Goal: Information Seeking & Learning: Learn about a topic

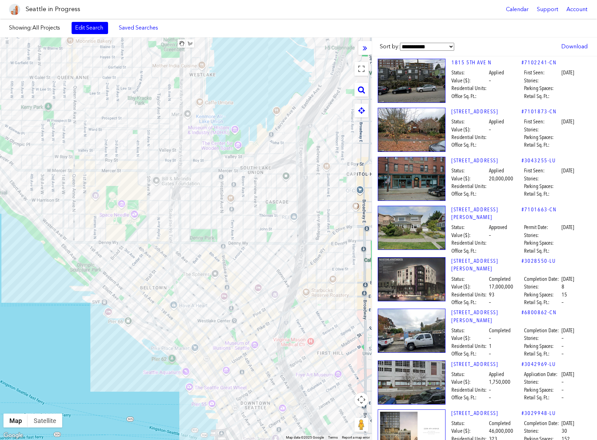
drag, startPoint x: 317, startPoint y: 396, endPoint x: 265, endPoint y: 378, distance: 54.9
click at [265, 378] on div at bounding box center [186, 239] width 372 height 402
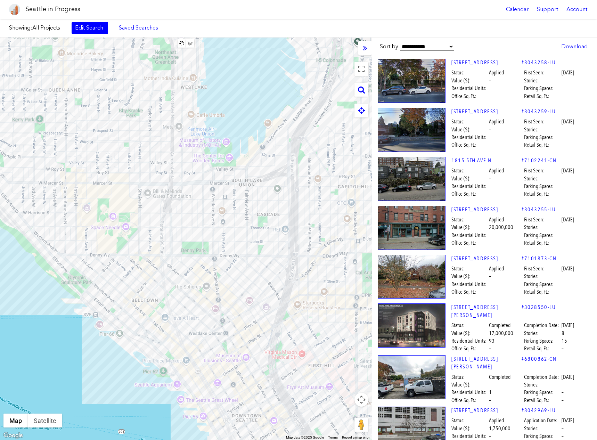
drag, startPoint x: 264, startPoint y: 369, endPoint x: 256, endPoint y: 383, distance: 15.6
click at [256, 383] on div at bounding box center [186, 239] width 372 height 402
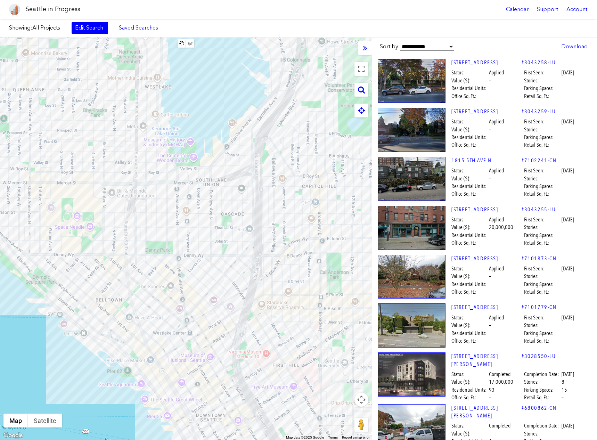
drag, startPoint x: 277, startPoint y: 391, endPoint x: 240, endPoint y: 391, distance: 36.5
click at [240, 391] on div at bounding box center [186, 239] width 372 height 402
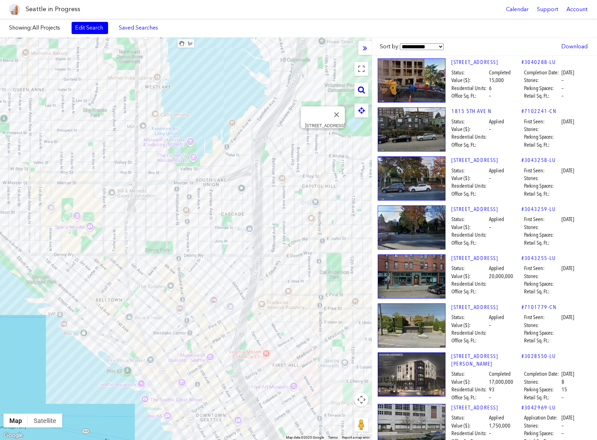
click at [419, 171] on img at bounding box center [412, 178] width 68 height 44
click at [422, 92] on img at bounding box center [412, 81] width 68 height 44
click at [51, 20] on div "Showing: All Projects Edit Search Saved Searches Added to Saved Searches Done C…" at bounding box center [298, 28] width 597 height 19
click at [50, 26] on span "All Projects" at bounding box center [46, 27] width 28 height 7
click at [19, 27] on label "Showing: All Projects" at bounding box center [37, 28] width 56 height 8
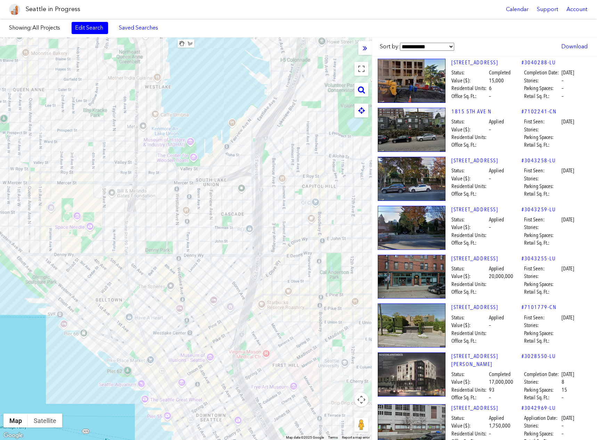
click at [96, 29] on link "Edit Search" at bounding box center [90, 28] width 36 height 12
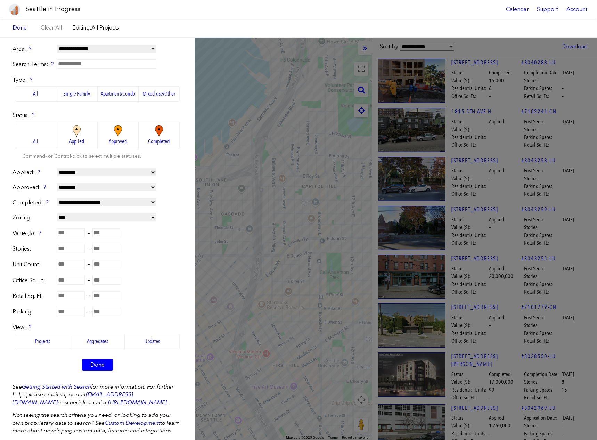
click at [148, 174] on select "**********" at bounding box center [106, 172] width 99 height 8
click at [164, 175] on div "**********" at bounding box center [98, 173] width 170 height 8
click at [132, 184] on select "**********" at bounding box center [106, 187] width 99 height 8
click at [169, 183] on form "**********" at bounding box center [98, 211] width 170 height 333
click at [65, 264] on input "number" at bounding box center [71, 264] width 28 height 9
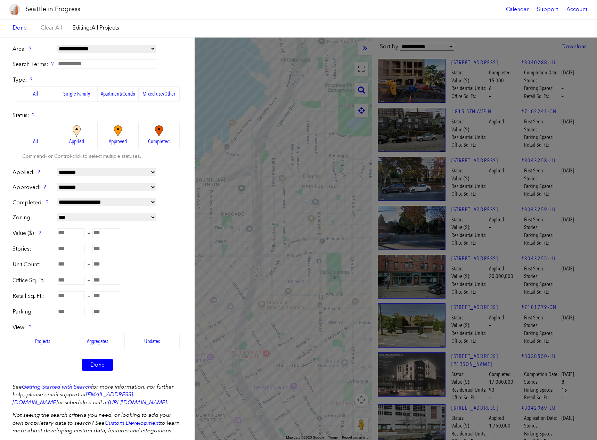
type input "**"
click at [136, 270] on form "**********" at bounding box center [98, 211] width 170 height 333
click at [94, 365] on link "Done" at bounding box center [97, 365] width 31 height 12
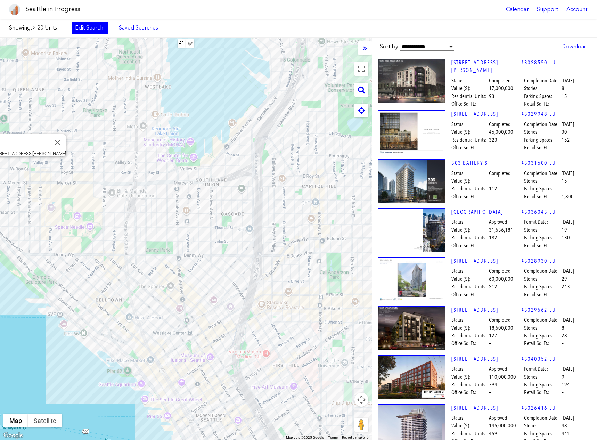
click at [428, 76] on img at bounding box center [412, 81] width 68 height 44
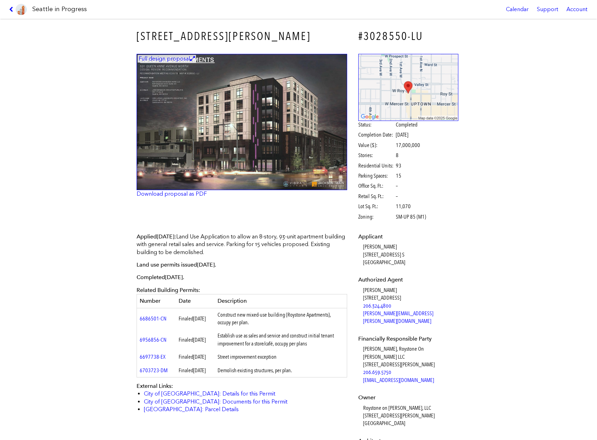
click at [232, 147] on img at bounding box center [242, 122] width 211 height 137
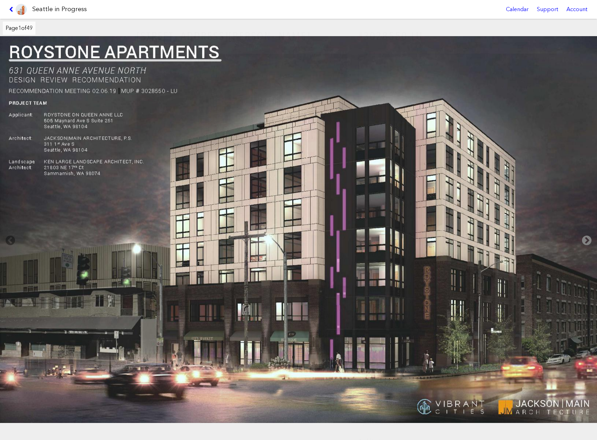
click at [588, 243] on icon at bounding box center [586, 240] width 20 height 22
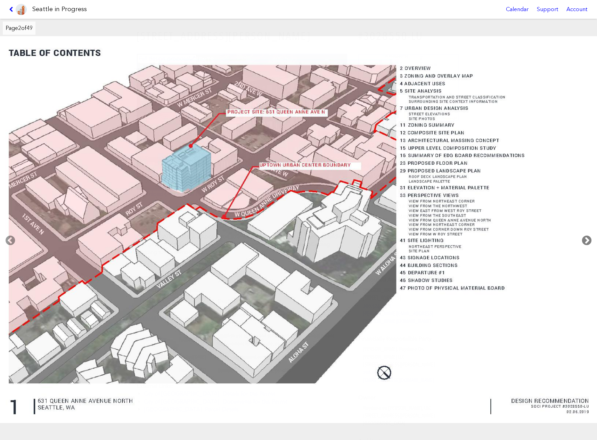
click at [588, 243] on icon at bounding box center [586, 240] width 20 height 22
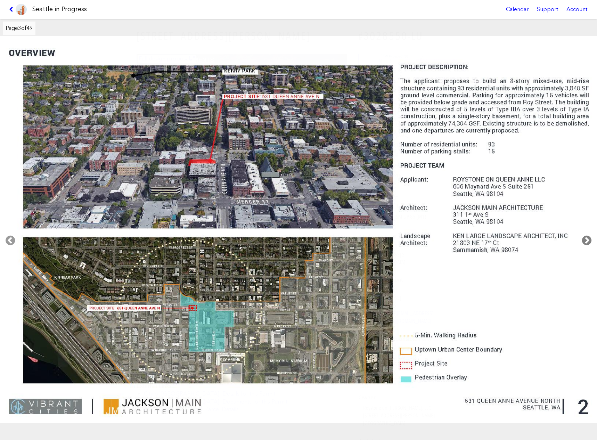
click at [588, 244] on icon at bounding box center [586, 240] width 20 height 22
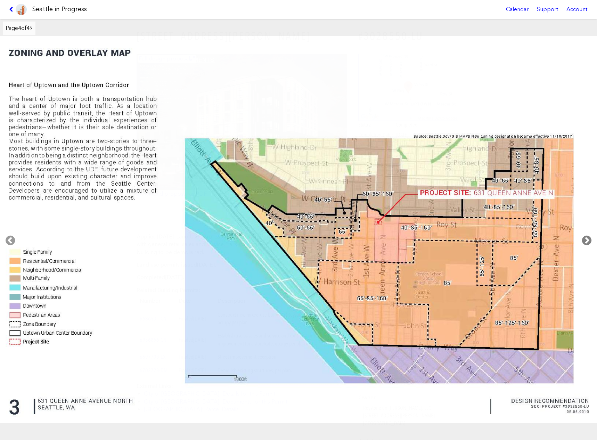
click at [588, 244] on icon at bounding box center [586, 240] width 20 height 22
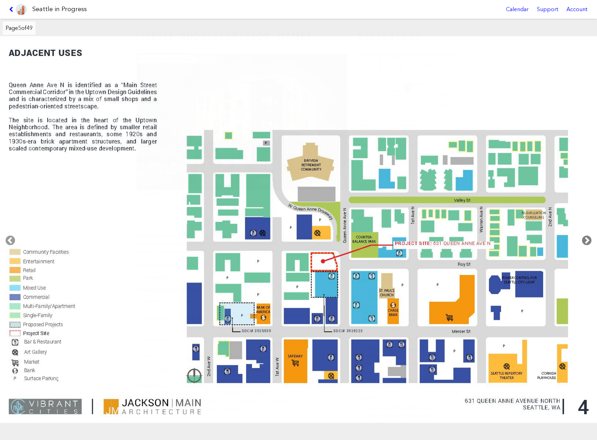
click at [588, 244] on icon at bounding box center [586, 240] width 20 height 22
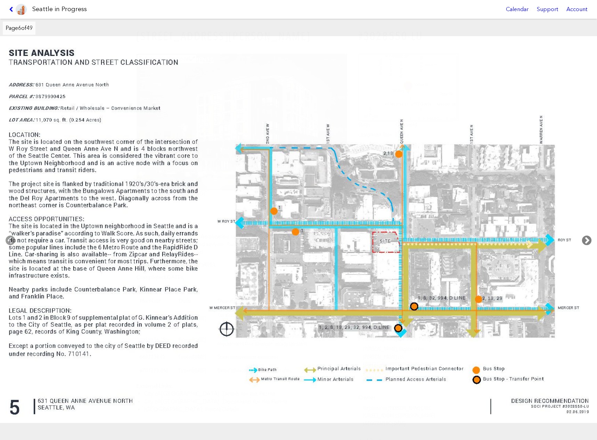
click at [588, 244] on icon at bounding box center [586, 240] width 20 height 22
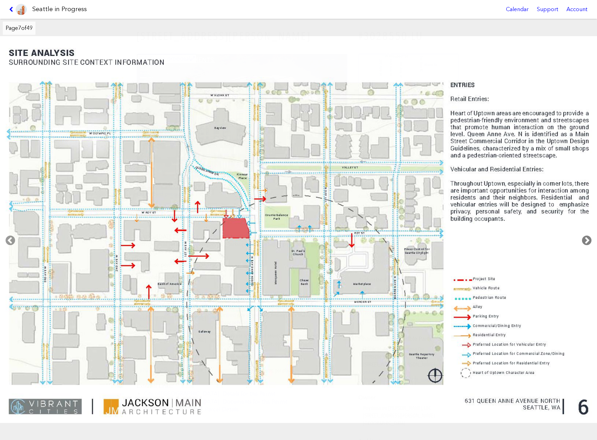
click at [588, 244] on icon at bounding box center [586, 240] width 20 height 22
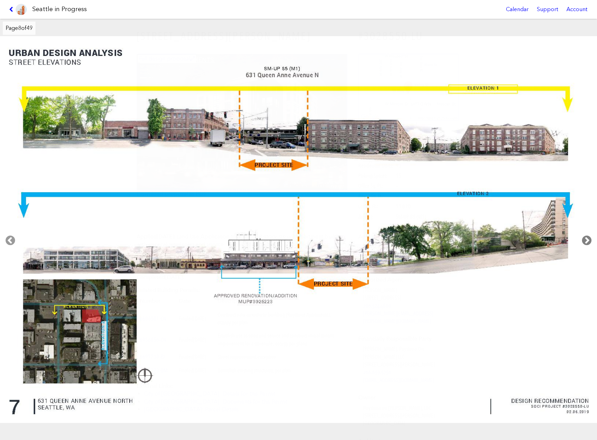
click at [588, 244] on icon at bounding box center [586, 240] width 20 height 22
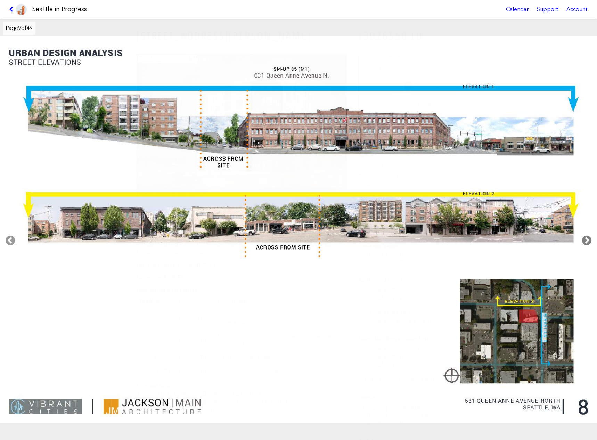
click at [588, 244] on icon at bounding box center [586, 240] width 20 height 22
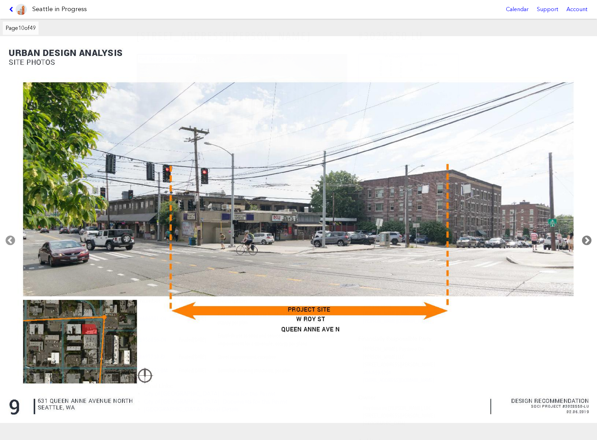
click at [588, 244] on icon at bounding box center [586, 240] width 20 height 22
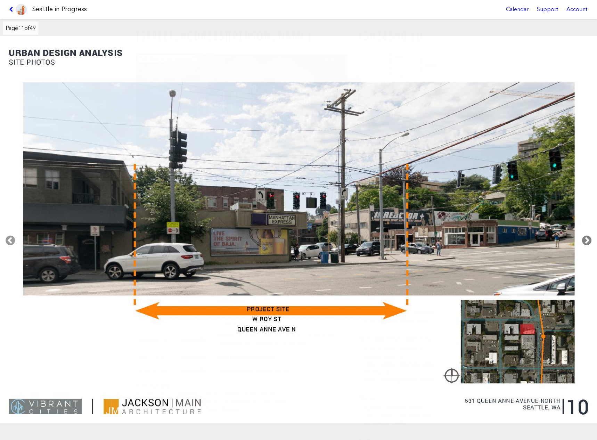
click at [588, 244] on icon at bounding box center [586, 240] width 20 height 22
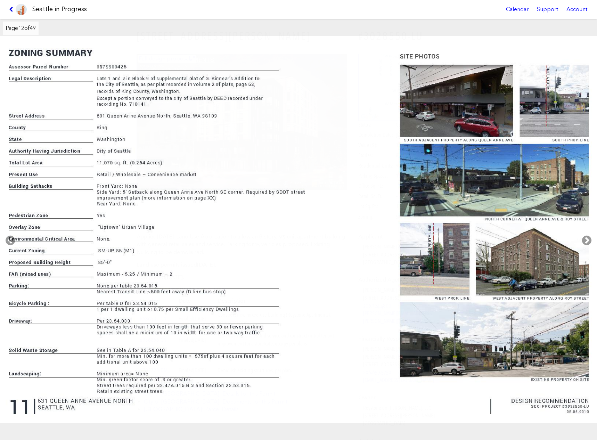
drag, startPoint x: 9, startPoint y: 8, endPoint x: 31, endPoint y: 11, distance: 21.8
click at [9, 8] on icon at bounding box center [12, 10] width 7 height 6
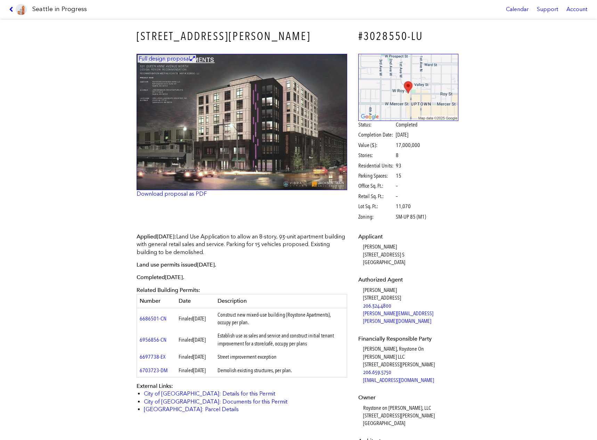
click at [13, 7] on icon at bounding box center [12, 10] width 7 height 6
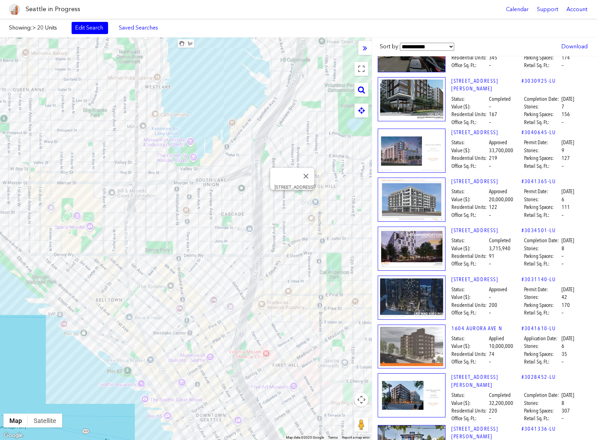
scroll to position [486, 0]
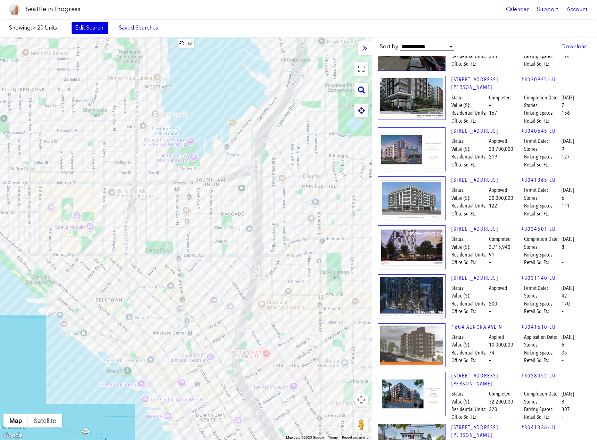
click at [94, 26] on link "Edit Search" at bounding box center [90, 28] width 36 height 12
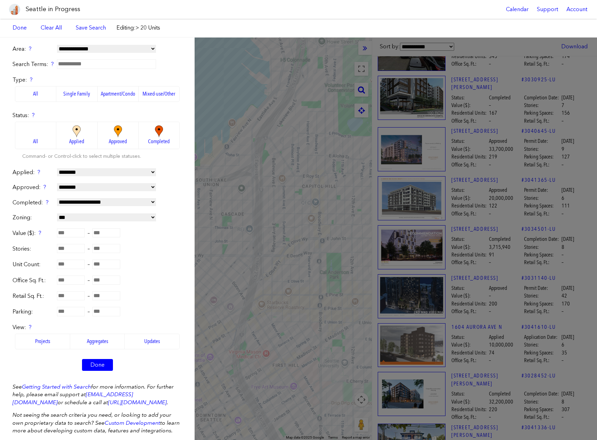
click at [109, 95] on label "Apartment/Condo" at bounding box center [118, 93] width 41 height 15
click at [77, 141] on span "Applied" at bounding box center [76, 142] width 15 height 8
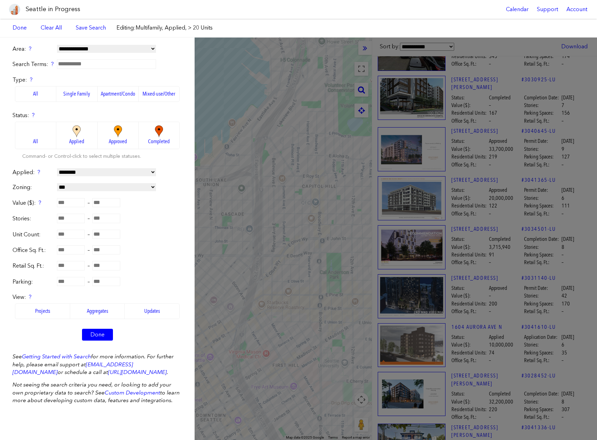
click at [111, 132] on img at bounding box center [117, 131] width 19 height 12
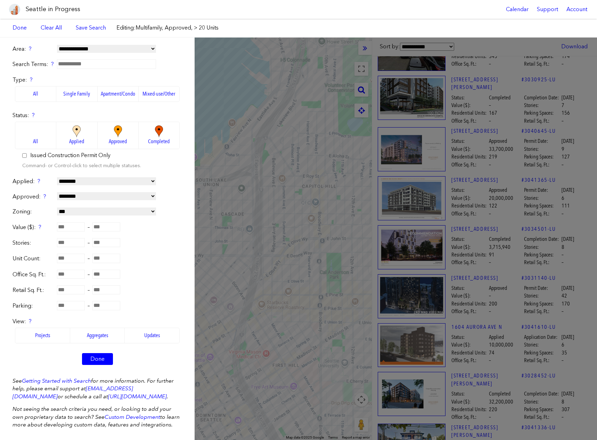
click at [71, 136] on img at bounding box center [76, 131] width 19 height 12
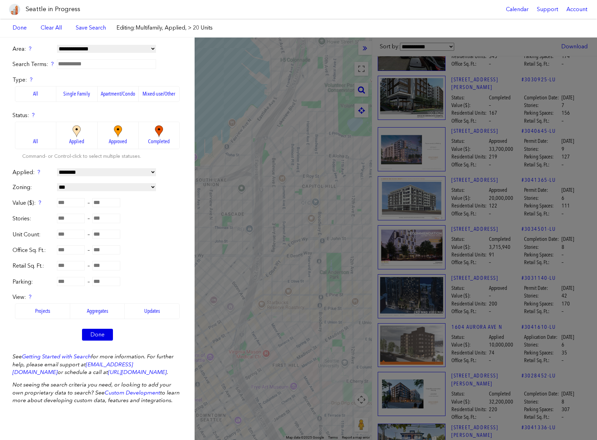
click at [93, 334] on link "Done" at bounding box center [97, 335] width 31 height 12
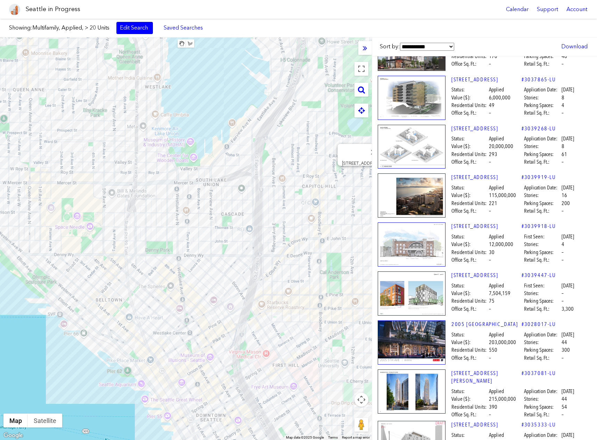
click at [417, 244] on img at bounding box center [412, 244] width 68 height 44
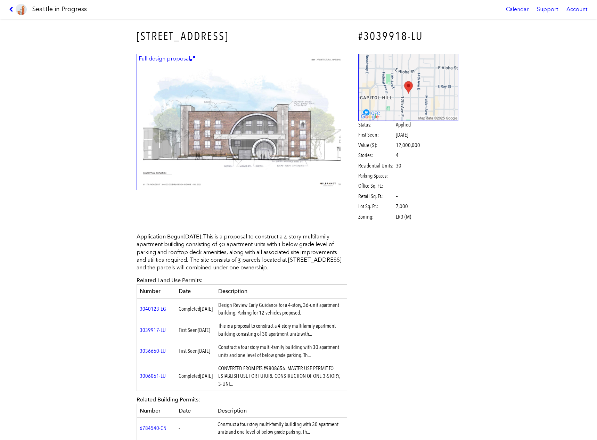
click at [248, 121] on img at bounding box center [242, 122] width 211 height 137
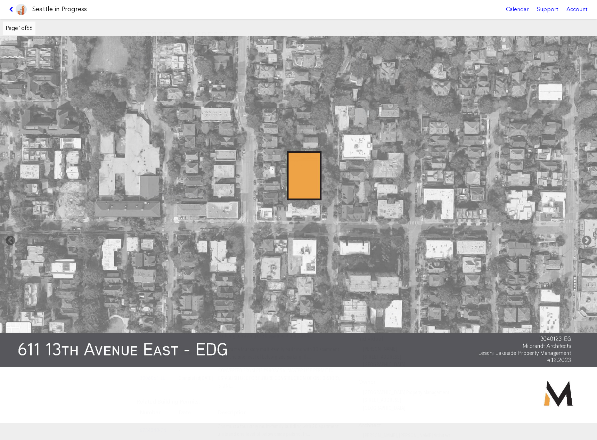
click at [587, 238] on icon at bounding box center [586, 240] width 20 height 22
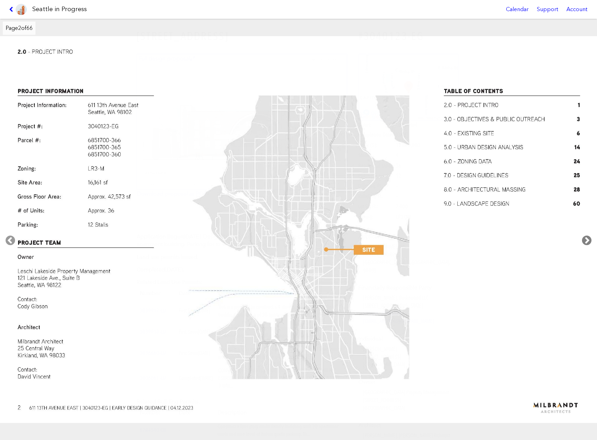
click at [587, 238] on icon at bounding box center [586, 240] width 20 height 22
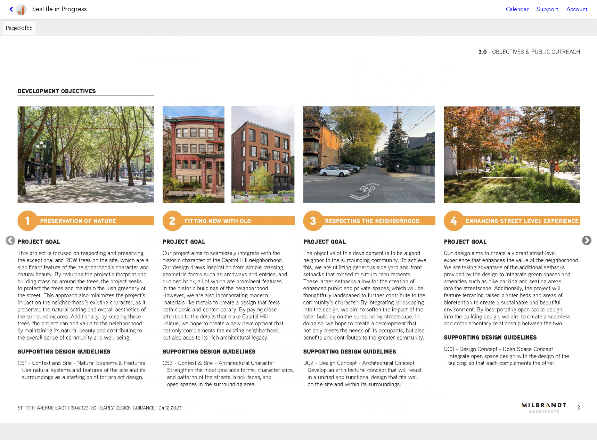
click at [587, 238] on icon at bounding box center [586, 240] width 20 height 22
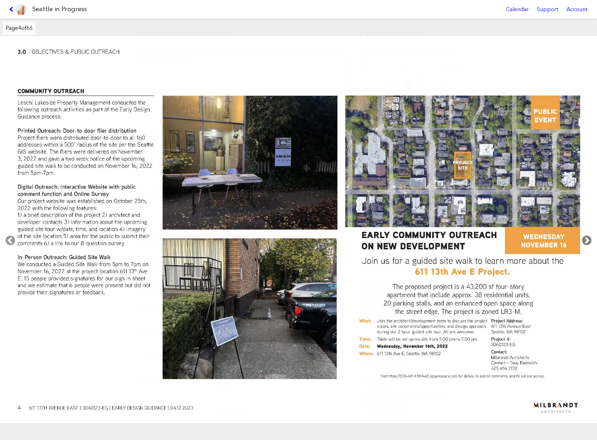
click at [587, 238] on icon at bounding box center [586, 240] width 20 height 22
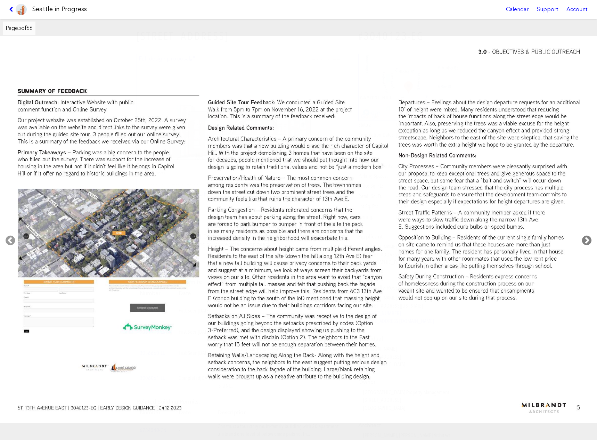
click at [587, 238] on icon at bounding box center [586, 240] width 20 height 22
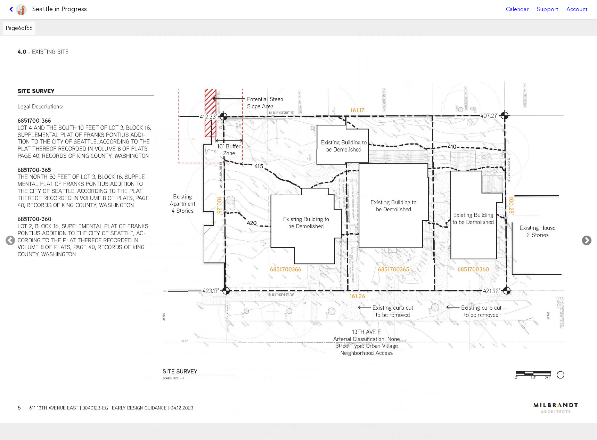
click at [587, 238] on icon at bounding box center [586, 240] width 20 height 22
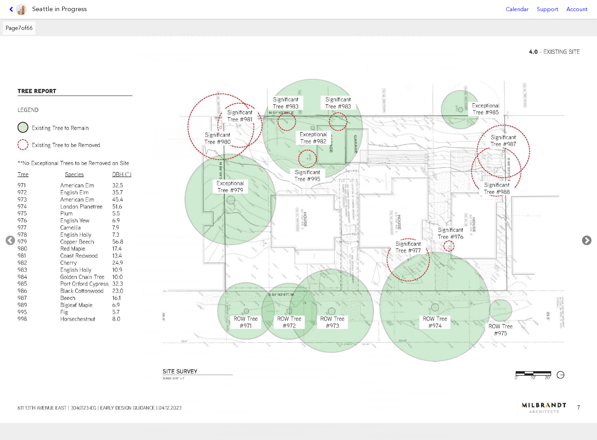
click at [587, 238] on icon at bounding box center [586, 240] width 20 height 22
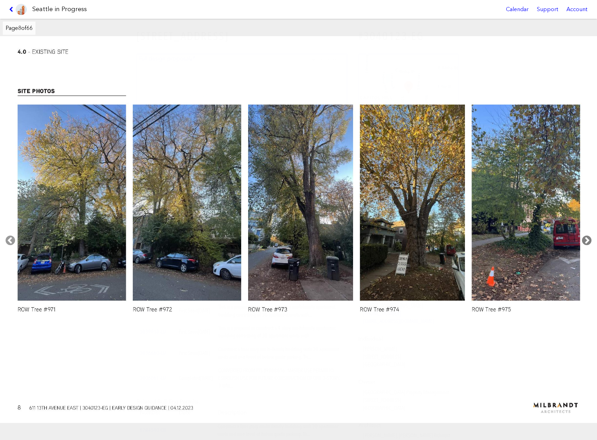
click at [587, 238] on icon at bounding box center [586, 240] width 20 height 22
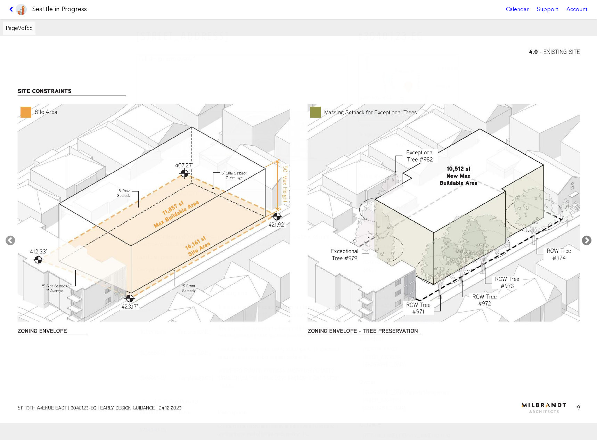
click at [587, 238] on icon at bounding box center [586, 240] width 20 height 22
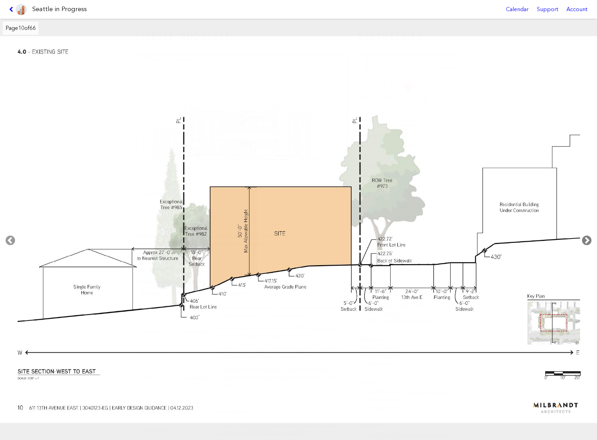
click at [587, 238] on icon at bounding box center [586, 240] width 20 height 22
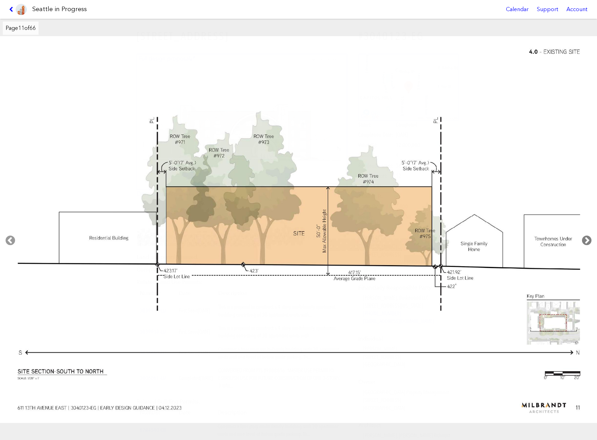
click at [587, 238] on icon at bounding box center [586, 240] width 20 height 22
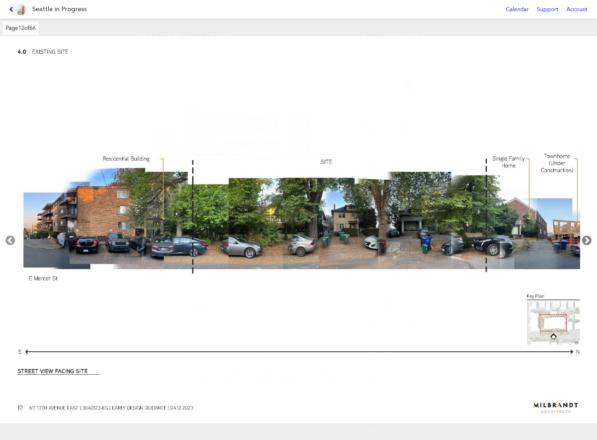
click at [587, 238] on icon at bounding box center [586, 240] width 20 height 22
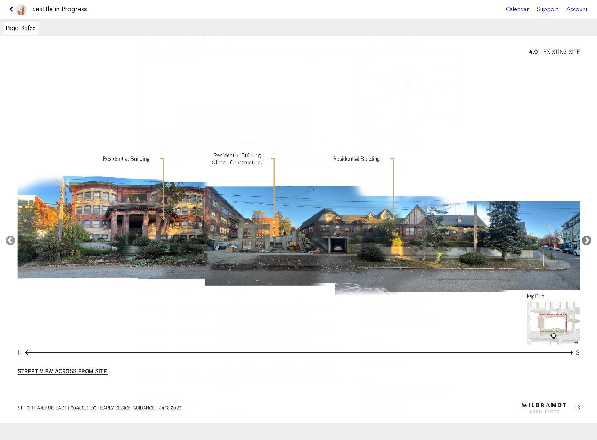
click at [582, 242] on icon at bounding box center [586, 240] width 20 height 22
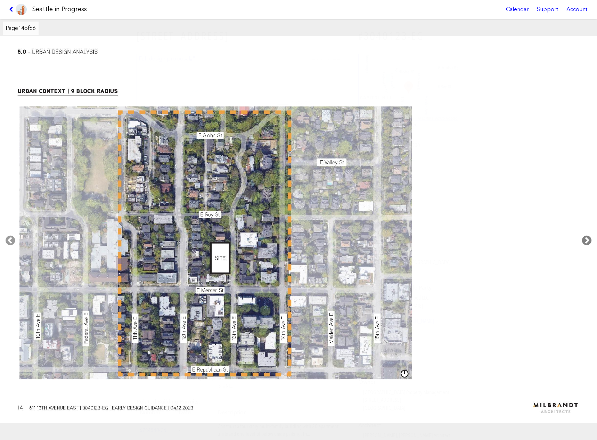
click at [582, 241] on icon at bounding box center [586, 240] width 20 height 22
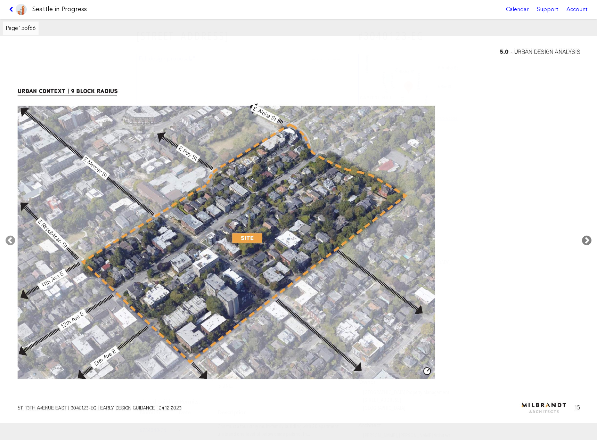
click at [583, 238] on icon at bounding box center [586, 240] width 20 height 22
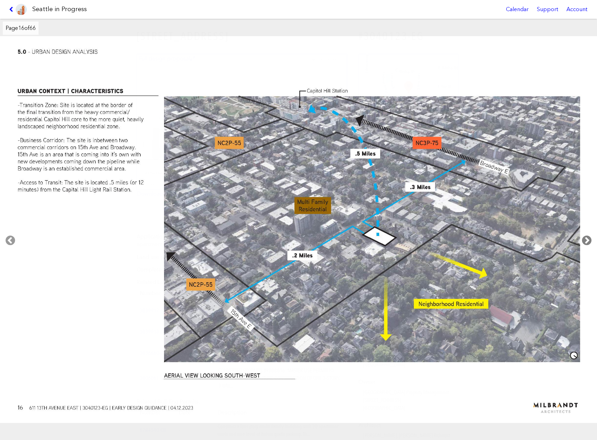
click at [583, 238] on icon at bounding box center [586, 240] width 20 height 22
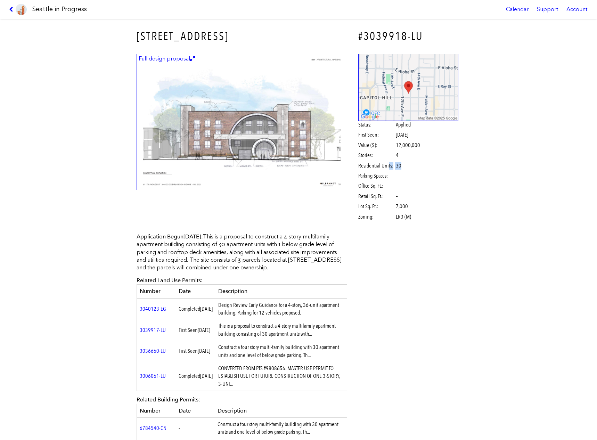
drag, startPoint x: 405, startPoint y: 166, endPoint x: 383, endPoint y: 166, distance: 22.6
click at [383, 166] on span "Residential Units: 30" at bounding box center [394, 166] width 73 height 8
